Goal: Check status: Check status

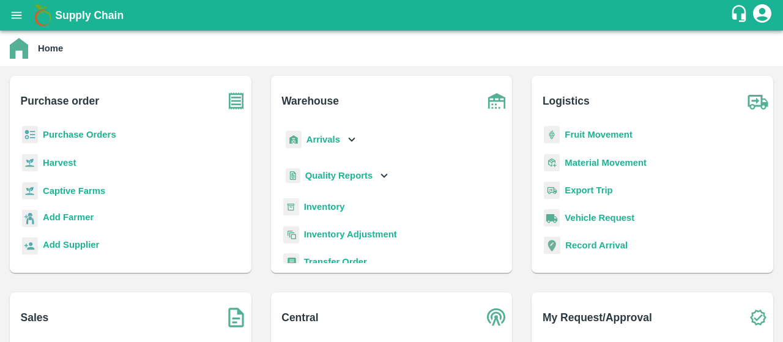
click at [83, 138] on b "Purchase Orders" at bounding box center [79, 135] width 73 height 10
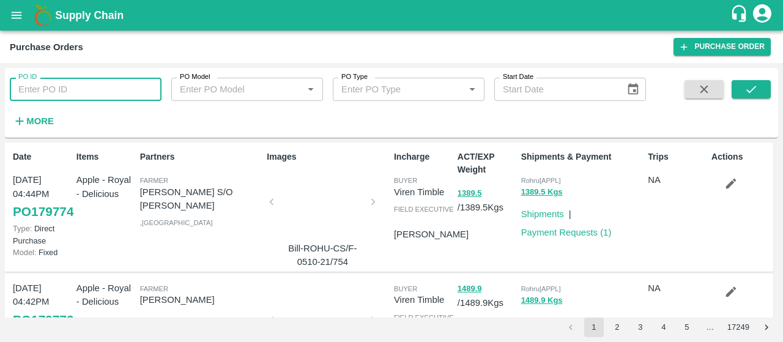
click at [72, 89] on input "PO ID" at bounding box center [86, 89] width 152 height 23
paste input "179245"
type input "179245"
click at [745, 87] on icon "submit" at bounding box center [750, 89] width 13 height 13
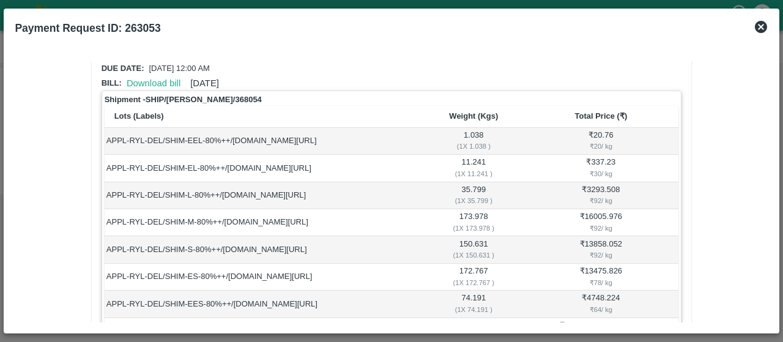
scroll to position [43, 0]
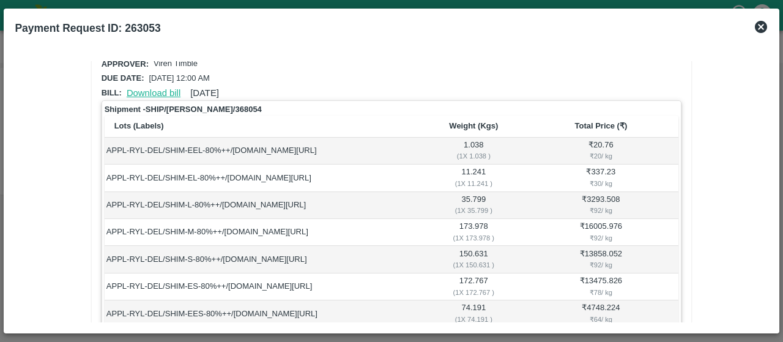
click at [172, 92] on link "Download bill" at bounding box center [154, 93] width 54 height 10
